Goal: Task Accomplishment & Management: Complete application form

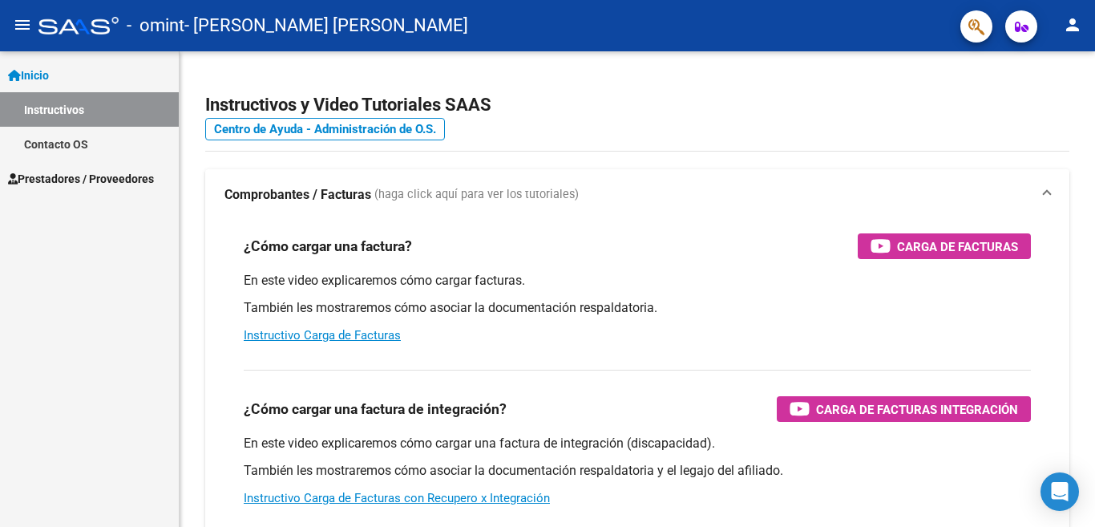
click at [64, 175] on span "Prestadores / Proveedores" at bounding box center [81, 179] width 146 height 18
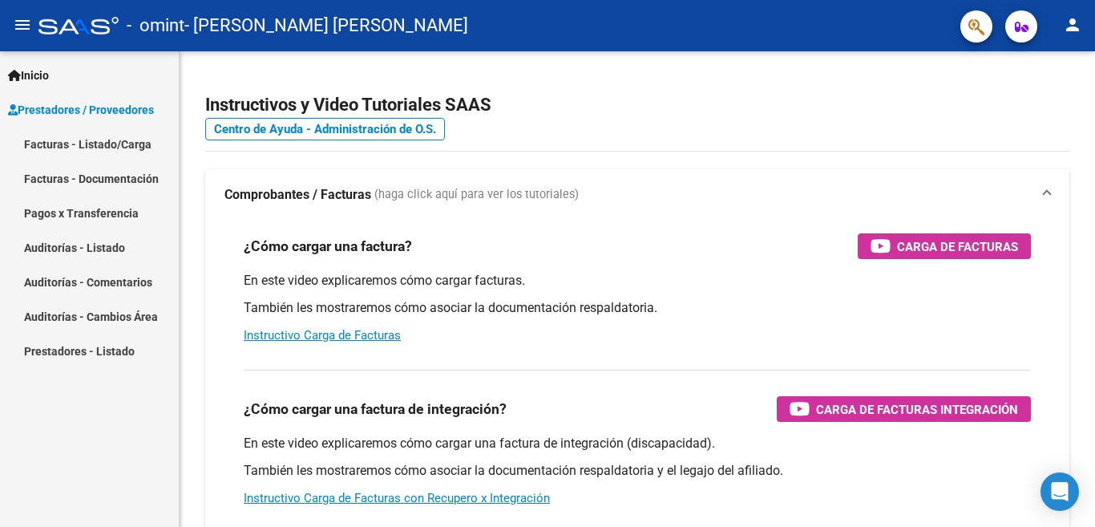
click at [88, 142] on link "Facturas - Listado/Carga" at bounding box center [89, 144] width 179 height 34
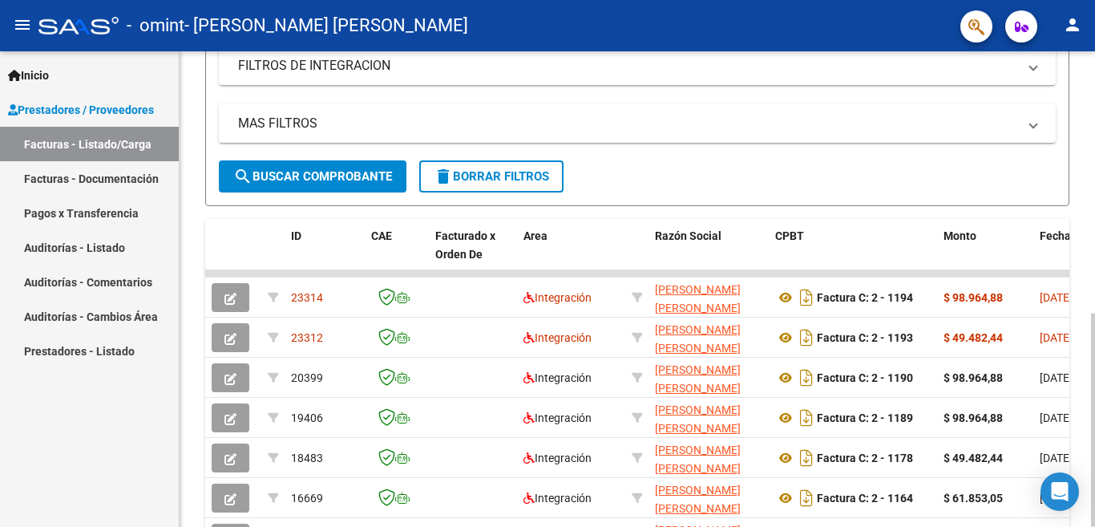
scroll to position [401, 0]
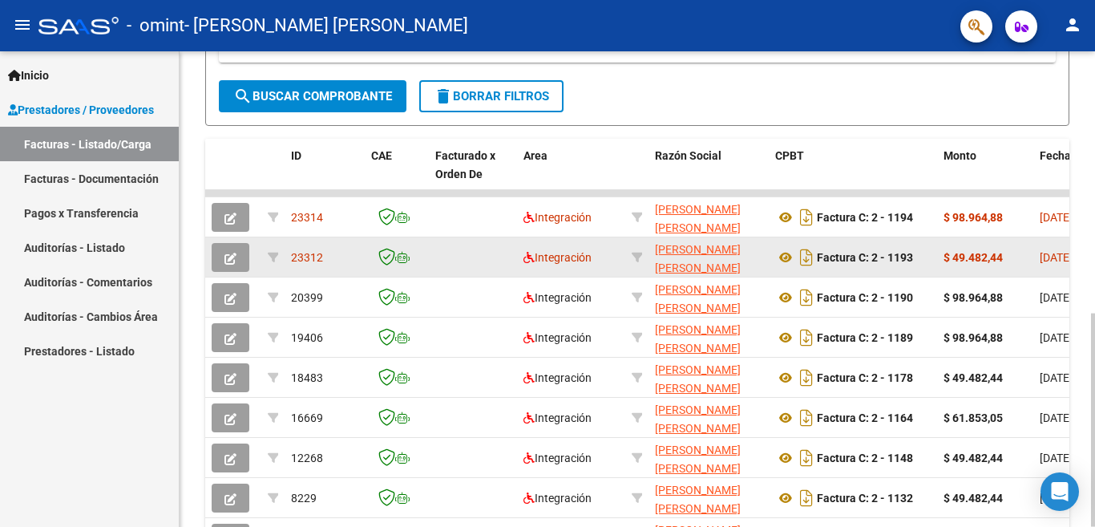
click at [231, 256] on icon "button" at bounding box center [230, 258] width 12 height 12
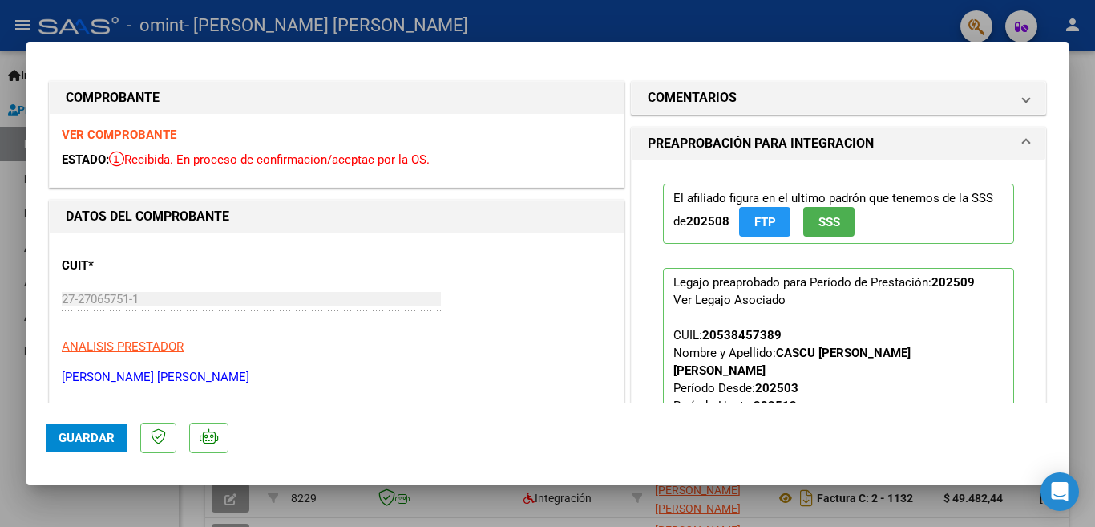
scroll to position [0, 0]
click at [48, 434] on button "Guardar" at bounding box center [87, 437] width 82 height 29
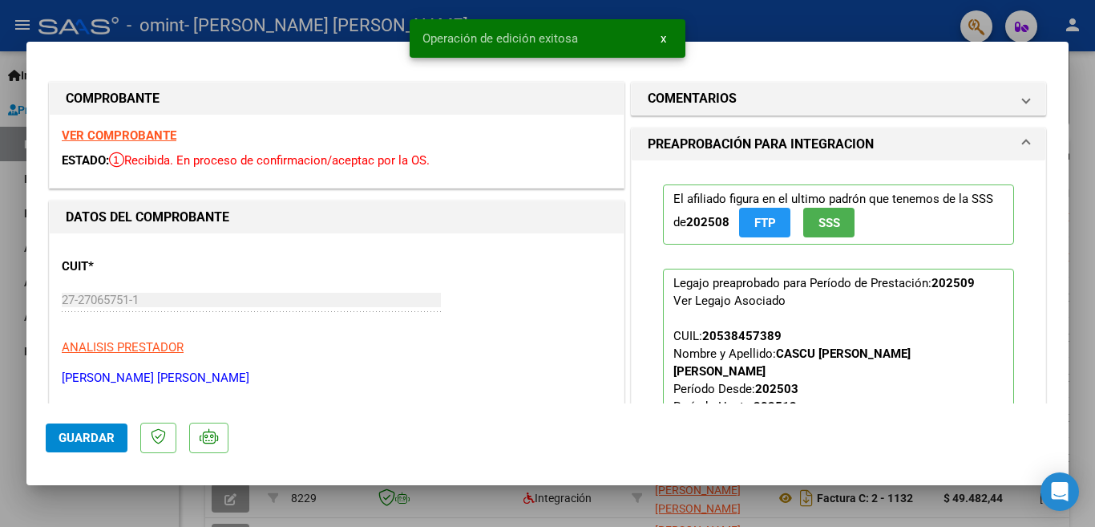
click at [662, 36] on span "x" at bounding box center [663, 38] width 6 height 14
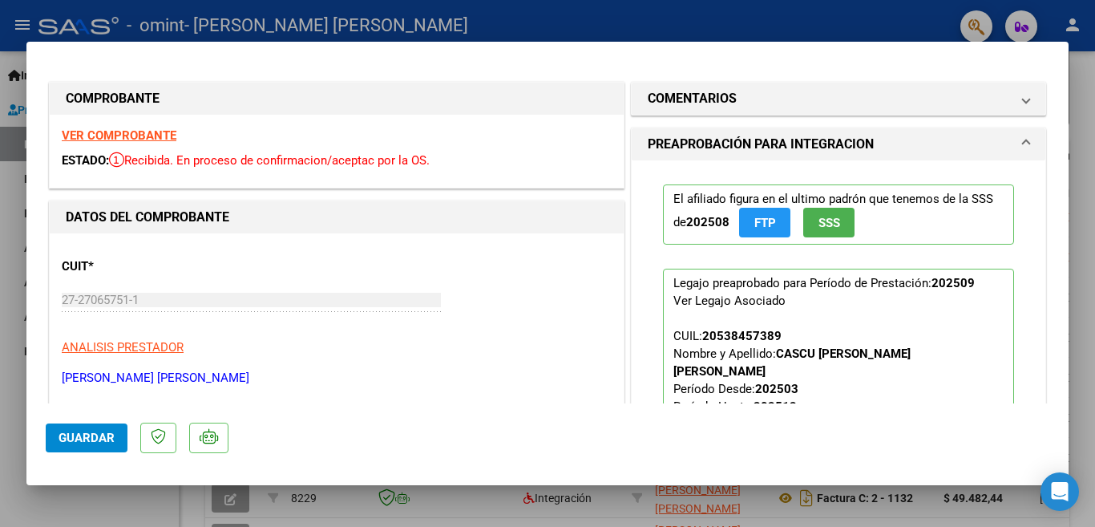
click at [823, 18] on div at bounding box center [547, 263] width 1095 height 527
type input "$ 0,00"
